Goal: Transaction & Acquisition: Purchase product/service

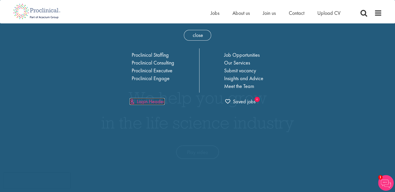
click at [162, 100] on link "Login Header" at bounding box center [147, 101] width 35 height 7
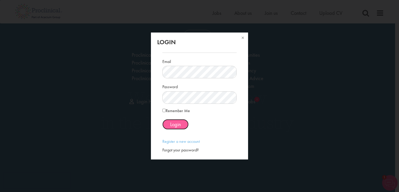
click at [178, 124] on span "Login" at bounding box center [175, 124] width 11 height 7
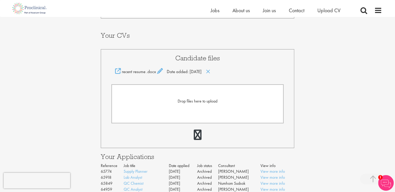
scroll to position [93, 0]
click at [196, 135] on link at bounding box center [198, 135] width 8 height 10
click at [211, 71] on icon at bounding box center [208, 72] width 4 height 6
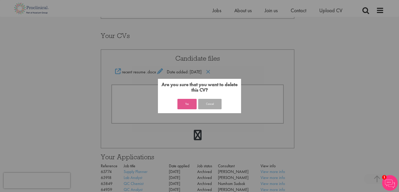
click at [190, 104] on button "Yes" at bounding box center [187, 104] width 19 height 10
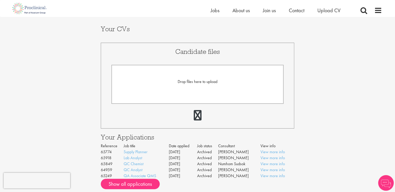
scroll to position [93, 0]
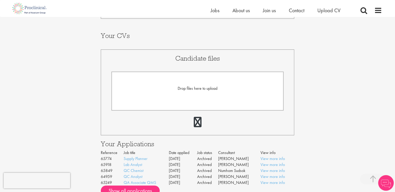
click at [201, 87] on span "Drop files here to upload" at bounding box center [198, 88] width 40 height 5
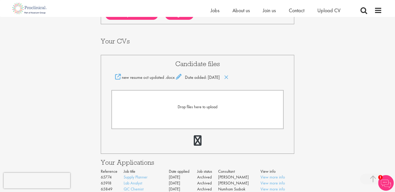
scroll to position [87, 0]
click at [215, 9] on span "Jobs" at bounding box center [215, 10] width 9 height 7
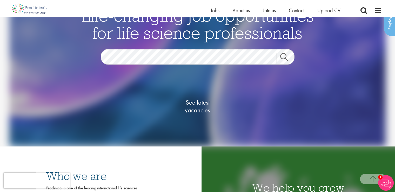
scroll to position [89, 0]
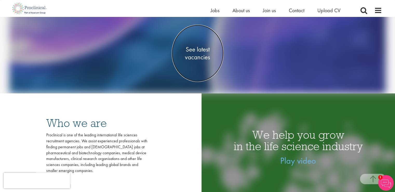
click at [195, 57] on span "See latest vacancies" at bounding box center [198, 53] width 52 height 16
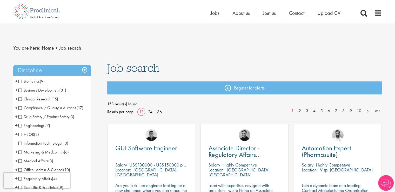
click at [19, 99] on span "Clinical Research" at bounding box center [34, 98] width 33 height 5
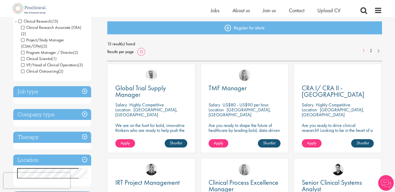
scroll to position [53, 0]
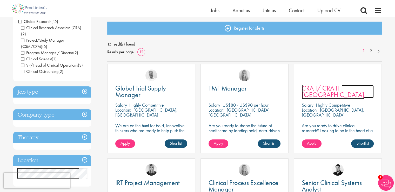
click at [345, 89] on span "CRA I/ CRA II - Hungary" at bounding box center [333, 91] width 63 height 15
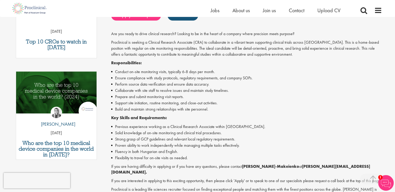
scroll to position [120, 0]
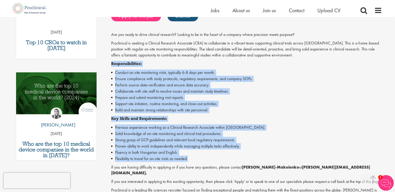
drag, startPoint x: 190, startPoint y: 159, endPoint x: 111, endPoint y: 64, distance: 123.5
click at [111, 64] on div "Are you ready to drive clinical research? Looking to be in the heart of a compa…" at bounding box center [246, 123] width 271 height 182
copy div "Responsibilities: Conduct on-site monitoring visits, typically 6-8 days per mon…"
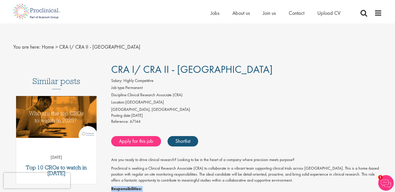
scroll to position [0, 0]
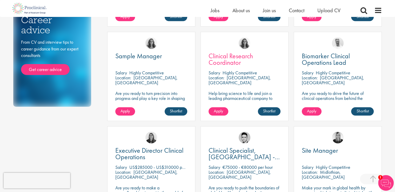
scroll to position [276, 0]
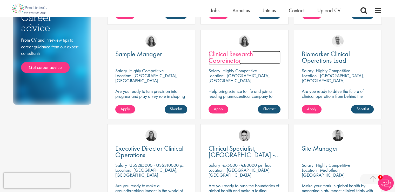
click at [228, 56] on span "Clinical Research Coordinator" at bounding box center [231, 56] width 44 height 15
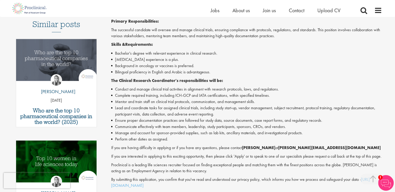
scroll to position [149, 0]
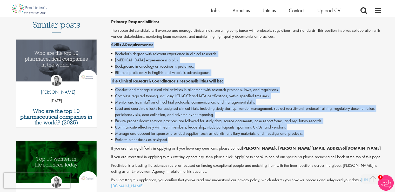
drag, startPoint x: 173, startPoint y: 140, endPoint x: 110, endPoint y: 45, distance: 114.3
click at [110, 45] on div "Clinical Research Coordinator Salary: Highly Competitive Job type: Contract Dis…" at bounding box center [244, 84] width 283 height 351
copy div "Skills & Requirements: Bachelor's degree with relevant experience in clinical r…"
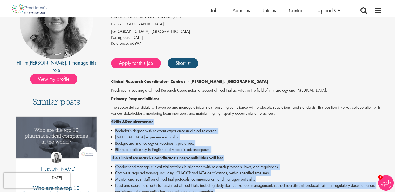
scroll to position [74, 0]
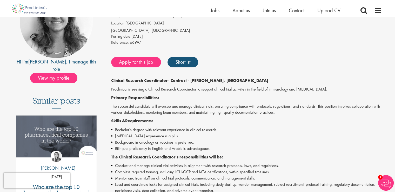
click at [227, 55] on div "Apply for this job Shortlist" at bounding box center [246, 62] width 272 height 16
click at [146, 63] on link "Apply for this job" at bounding box center [136, 62] width 50 height 10
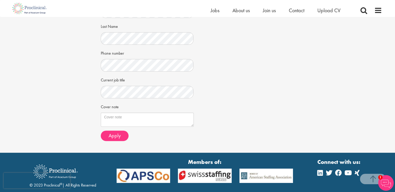
scroll to position [133, 0]
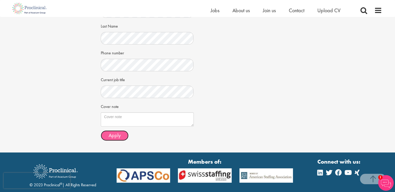
click at [114, 135] on span "Apply" at bounding box center [115, 135] width 12 height 7
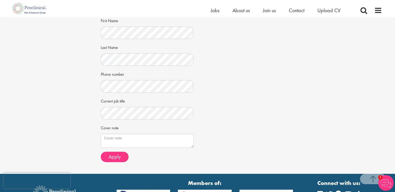
scroll to position [112, 0]
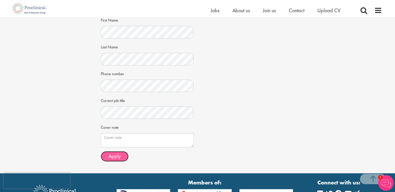
click at [117, 155] on span "Apply" at bounding box center [115, 156] width 12 height 7
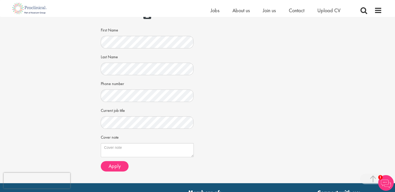
scroll to position [103, 0]
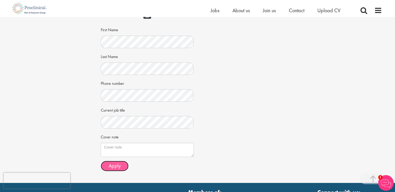
click at [119, 167] on span "Apply" at bounding box center [115, 165] width 12 height 7
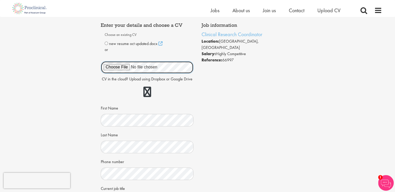
scroll to position [24, 0]
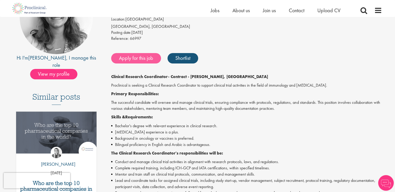
scroll to position [74, 0]
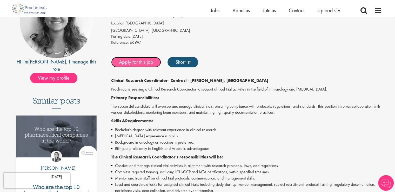
click at [142, 57] on link "Apply for this job" at bounding box center [136, 62] width 50 height 10
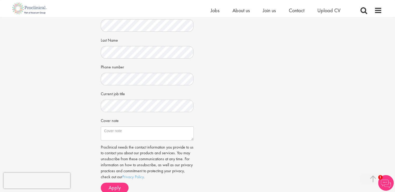
scroll to position [120, 0]
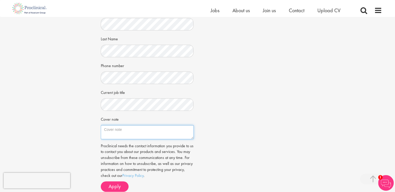
click at [130, 131] on textarea "Cover note" at bounding box center [147, 132] width 93 height 14
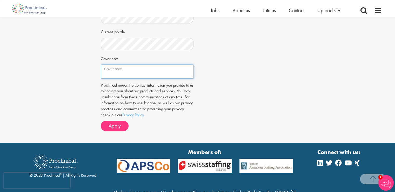
scroll to position [183, 0]
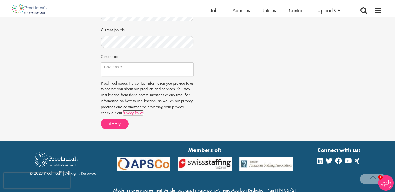
click at [144, 112] on link "Privacy Policy" at bounding box center [132, 112] width 21 height 5
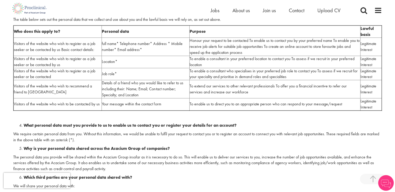
scroll to position [364, 0]
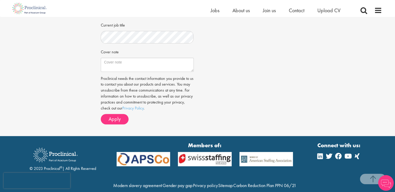
scroll to position [183, 0]
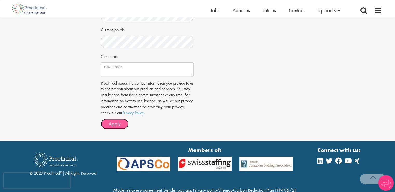
click at [117, 123] on span "Apply" at bounding box center [115, 123] width 12 height 7
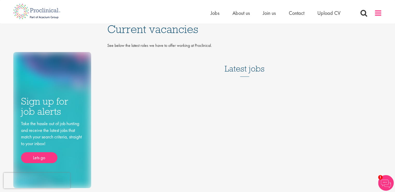
click at [378, 10] on span at bounding box center [379, 13] width 8 height 8
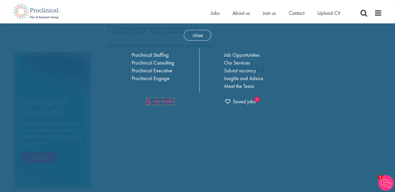
click at [167, 101] on link "My Profile" at bounding box center [160, 101] width 28 height 7
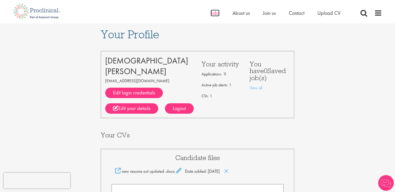
click at [215, 14] on span "Jobs" at bounding box center [215, 13] width 9 height 7
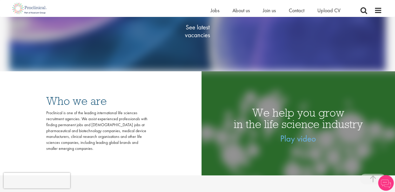
scroll to position [91, 0]
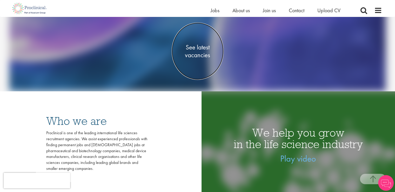
click at [198, 48] on span "See latest vacancies" at bounding box center [198, 51] width 52 height 16
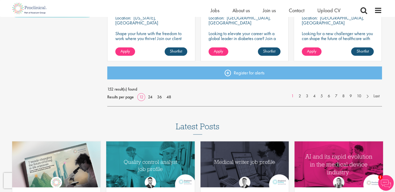
scroll to position [428, 0]
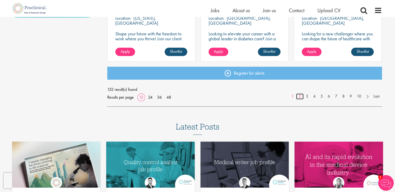
click at [300, 97] on link "2" at bounding box center [300, 96] width 8 height 6
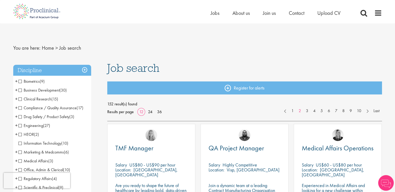
click at [19, 99] on span "Clinical Research" at bounding box center [34, 98] width 33 height 5
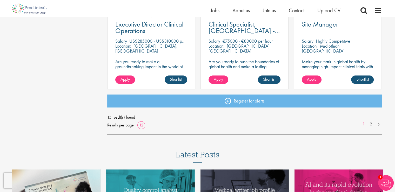
scroll to position [404, 0]
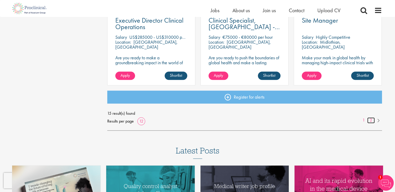
click at [371, 119] on link "2" at bounding box center [371, 120] width 8 height 6
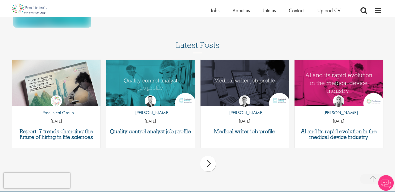
scroll to position [353, 0]
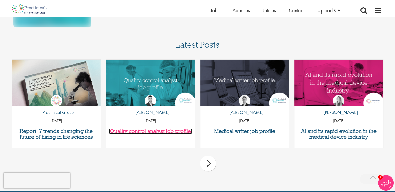
click at [148, 128] on h3 "Quality control analyst job profile" at bounding box center [150, 131] width 83 height 6
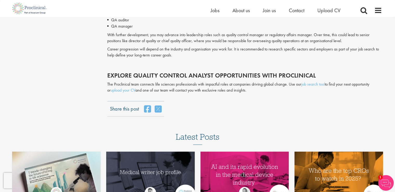
scroll to position [1110, 0]
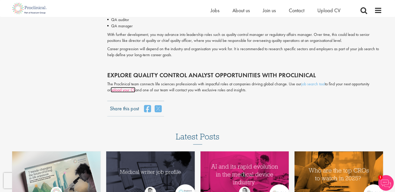
click at [125, 91] on link "upload your CV" at bounding box center [123, 89] width 25 height 5
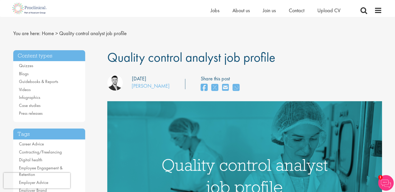
scroll to position [0, 0]
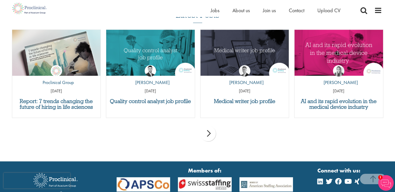
scroll to position [525, 0]
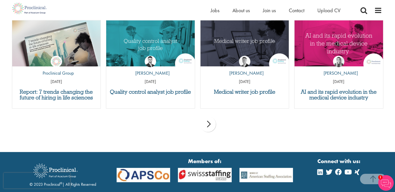
click at [210, 124] on div "next" at bounding box center [208, 124] width 16 height 16
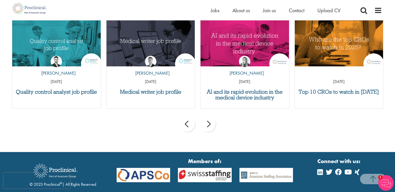
click at [210, 124] on div "next" at bounding box center [208, 124] width 16 height 16
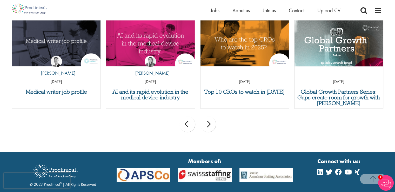
click at [210, 124] on div "next" at bounding box center [208, 124] width 16 height 16
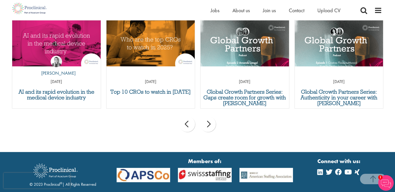
click at [210, 124] on div "next" at bounding box center [208, 124] width 16 height 16
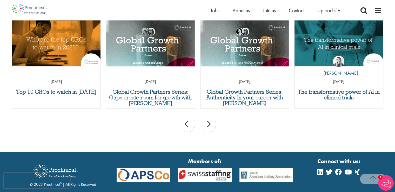
click at [210, 124] on div "next" at bounding box center [208, 124] width 16 height 16
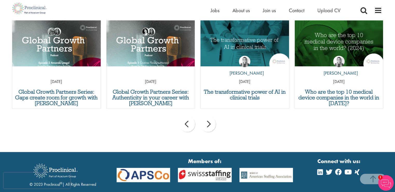
click at [210, 124] on div "next" at bounding box center [208, 124] width 16 height 16
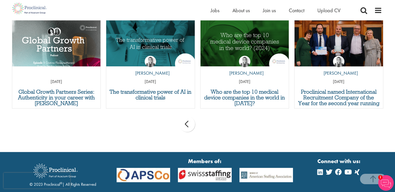
click at [210, 124] on div "prev next" at bounding box center [197, 125] width 377 height 23
click at [191, 127] on div "prev" at bounding box center [188, 124] width 16 height 16
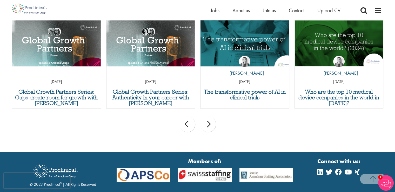
drag, startPoint x: 221, startPoint y: 68, endPoint x: 206, endPoint y: 28, distance: 42.9
click at [206, 28] on div "The transformative power of AI in clinical trials by Hannah Burke 24 Dec 24" at bounding box center [244, 64] width 89 height 88
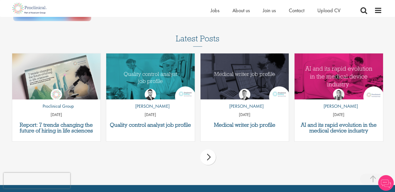
scroll to position [353, 0]
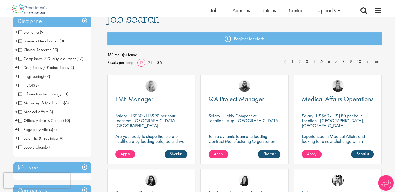
scroll to position [43, 0]
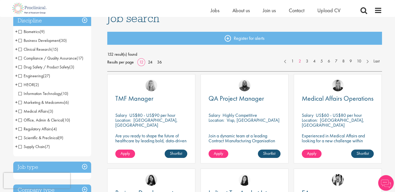
click at [22, 58] on span "Compliance / Quality Assurance" at bounding box center [47, 57] width 58 height 5
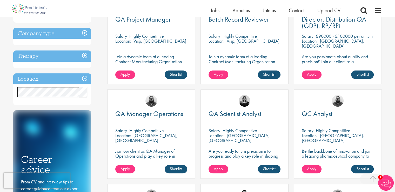
scroll to position [125, 0]
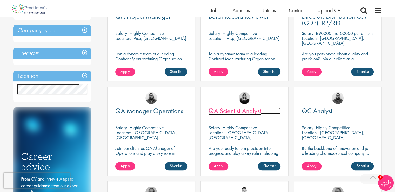
click at [235, 111] on span "QA Scientist Analyst" at bounding box center [235, 110] width 53 height 9
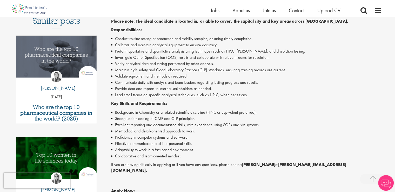
scroll to position [154, 0]
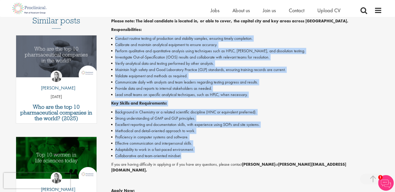
drag, startPoint x: 182, startPoint y: 158, endPoint x: 109, endPoint y: 41, distance: 138.0
click at [109, 41] on div "QA Scientist Analyst Salary: Highly Competitive Job type: Contract Discipline: …" at bounding box center [244, 104] width 283 height 398
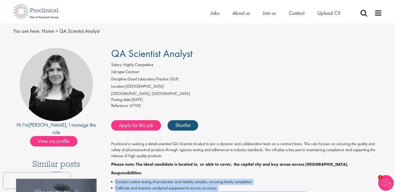
scroll to position [0, 0]
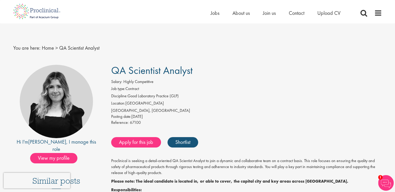
copy div "Conduct routine testing of production and stability samples, ensuring timely co…"
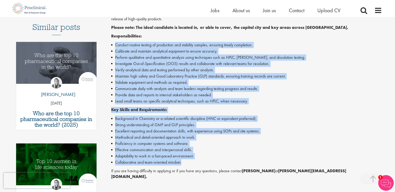
scroll to position [119, 0]
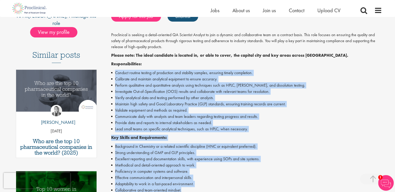
click at [300, 70] on li "Conduct routine testing of production and stability samples, ensuring timely co…" at bounding box center [246, 73] width 271 height 6
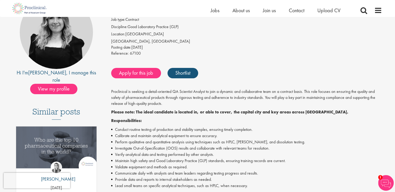
scroll to position [0, 0]
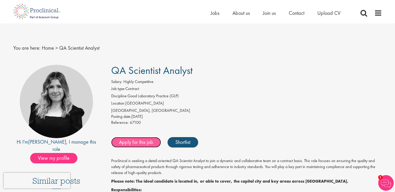
click at [141, 146] on link "Apply for this job" at bounding box center [136, 142] width 50 height 10
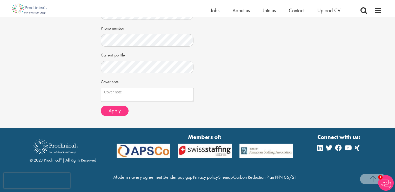
scroll to position [158, 0]
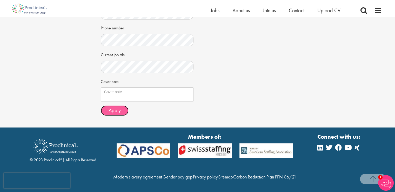
click at [120, 111] on span "Apply" at bounding box center [115, 110] width 12 height 7
click at [120, 110] on span "Apply" at bounding box center [115, 110] width 12 height 7
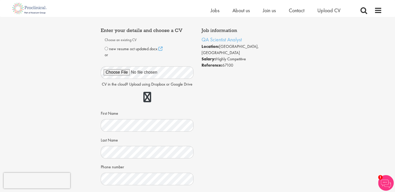
scroll to position [18, 0]
drag, startPoint x: 160, startPoint y: 50, endPoint x: 146, endPoint y: 61, distance: 17.9
click at [146, 61] on div "CV in the cloud? Upload using Dropbox or Google Drive" at bounding box center [147, 83] width 93 height 44
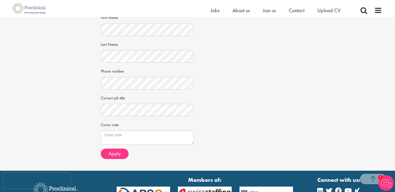
scroll to position [115, 0]
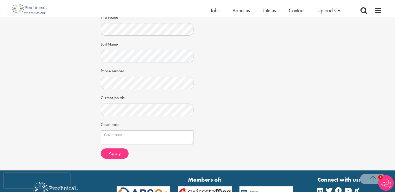
click at [135, 128] on div "Cover note" at bounding box center [147, 132] width 93 height 24
click at [135, 135] on textarea "Cover note" at bounding box center [147, 137] width 93 height 14
paste textarea "Dear [Mr./Ms. Last Name or Hiring Team], I am writing to express my enthusiasti…"
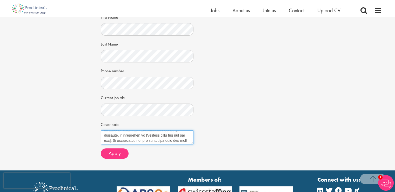
scroll to position [20, 0]
click at [115, 141] on textarea "Cover note" at bounding box center [147, 137] width 93 height 14
click at [150, 134] on textarea "Cover note" at bounding box center [147, 137] width 93 height 14
click at [133, 134] on textarea "Cover note" at bounding box center [147, 137] width 93 height 14
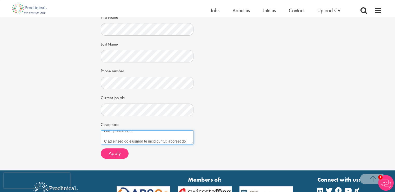
scroll to position [4, 0]
click at [104, 140] on textarea "Cover note" at bounding box center [147, 137] width 93 height 14
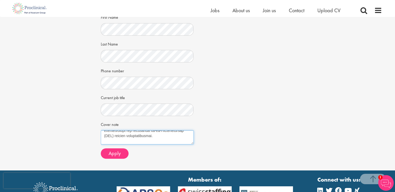
click at [104, 141] on textarea "Cover note" at bounding box center [147, 137] width 93 height 14
click at [104, 136] on textarea "Cover note" at bounding box center [147, 137] width 93 height 14
type textarea "Dear Hiring Team, I am writing to express my enthusiastic interest in the Quali…"
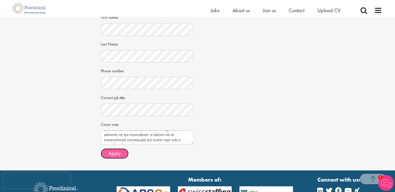
click at [114, 154] on span "Apply" at bounding box center [115, 153] width 12 height 7
click at [114, 152] on span "Apply" at bounding box center [115, 153] width 12 height 7
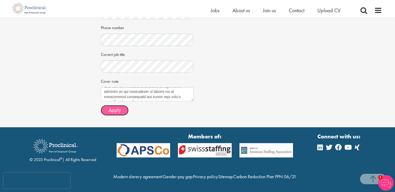
scroll to position [159, 0]
click at [117, 109] on span "Apply" at bounding box center [115, 110] width 12 height 7
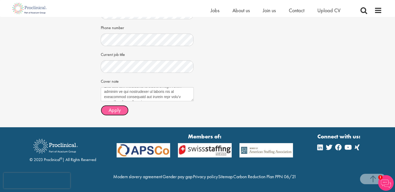
click at [117, 109] on span "Apply" at bounding box center [115, 110] width 12 height 7
click at [114, 107] on span "Apply" at bounding box center [115, 110] width 12 height 7
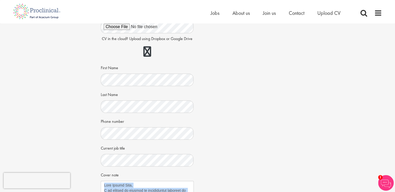
scroll to position [0, 0]
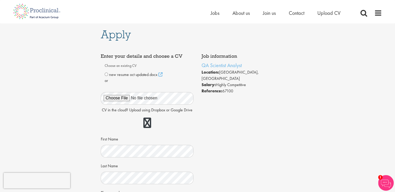
drag, startPoint x: 153, startPoint y: 104, endPoint x: 102, endPoint y: 29, distance: 90.4
click at [102, 29] on div "Apply Job information QA Scientist Analyst Location: [GEOGRAPHIC_DATA], [GEOGRA…" at bounding box center [198, 157] width 202 height 268
copy div "Apply Job information QA Scientist Analyst Location: [GEOGRAPHIC_DATA], [GEOGRA…"
click at [242, 138] on div "Job information QA Scientist Analyst Location: [GEOGRAPHIC_DATA], [GEOGRAPHIC_D…" at bounding box center [198, 167] width 202 height 233
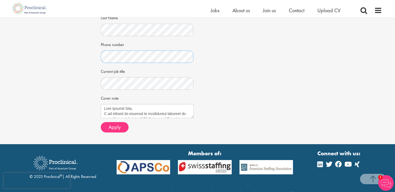
scroll to position [142, 0]
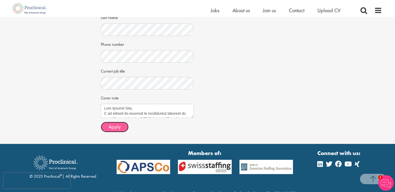
click at [112, 127] on span "Apply" at bounding box center [115, 126] width 12 height 7
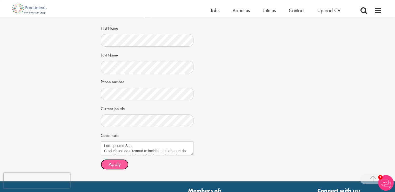
scroll to position [114, 0]
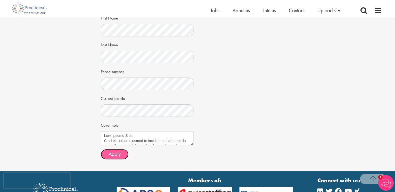
click at [118, 154] on span "Apply" at bounding box center [115, 153] width 12 height 7
